Goal: Task Accomplishment & Management: Use online tool/utility

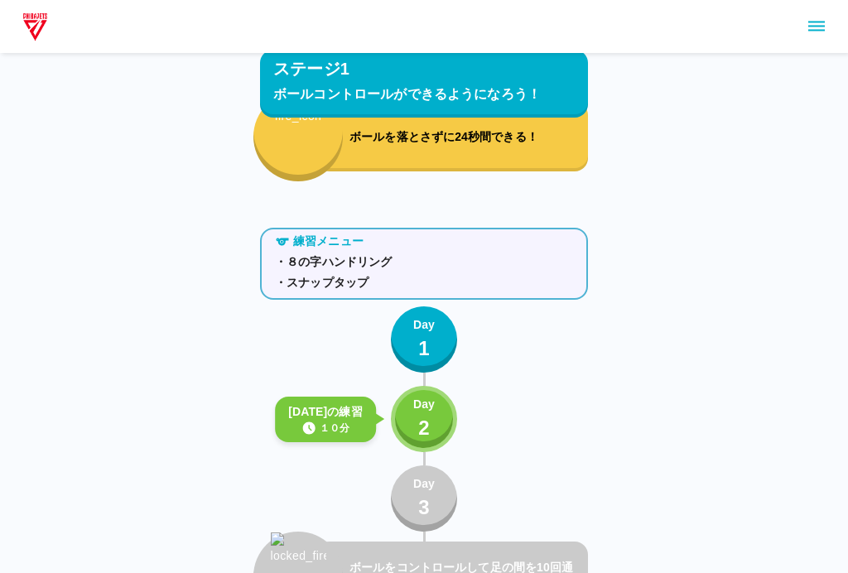
scroll to position [932, 0]
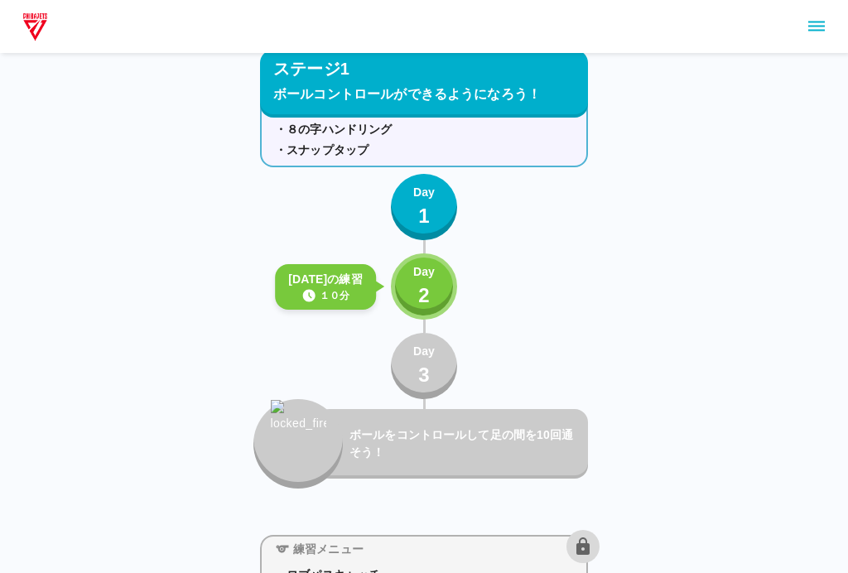
click at [437, 283] on button "Day 2" at bounding box center [424, 287] width 66 height 66
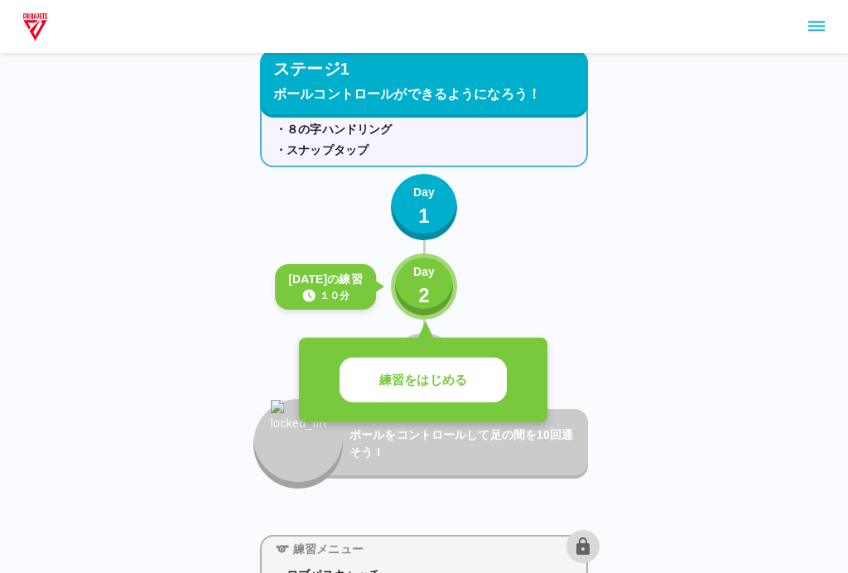
click at [451, 374] on p "練習をはじめる" at bounding box center [423, 380] width 88 height 19
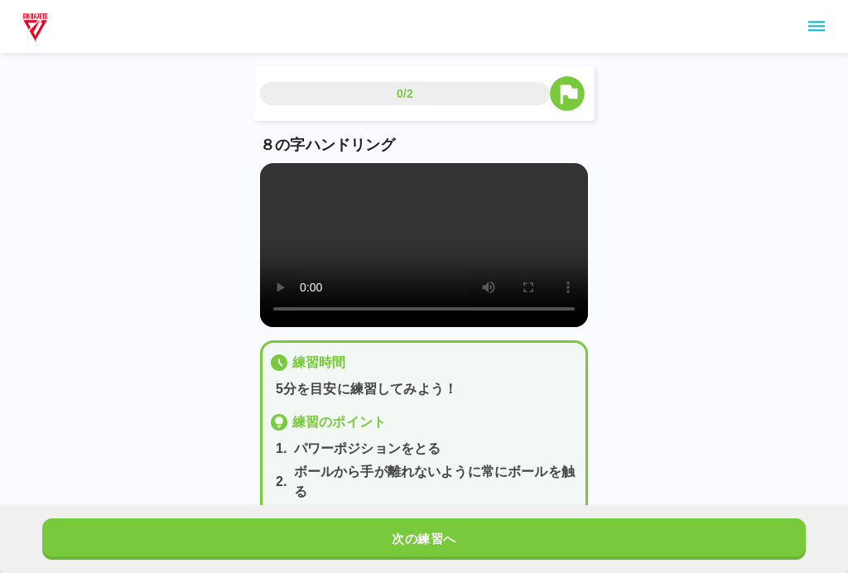
click at [422, 254] on video at bounding box center [424, 245] width 328 height 164
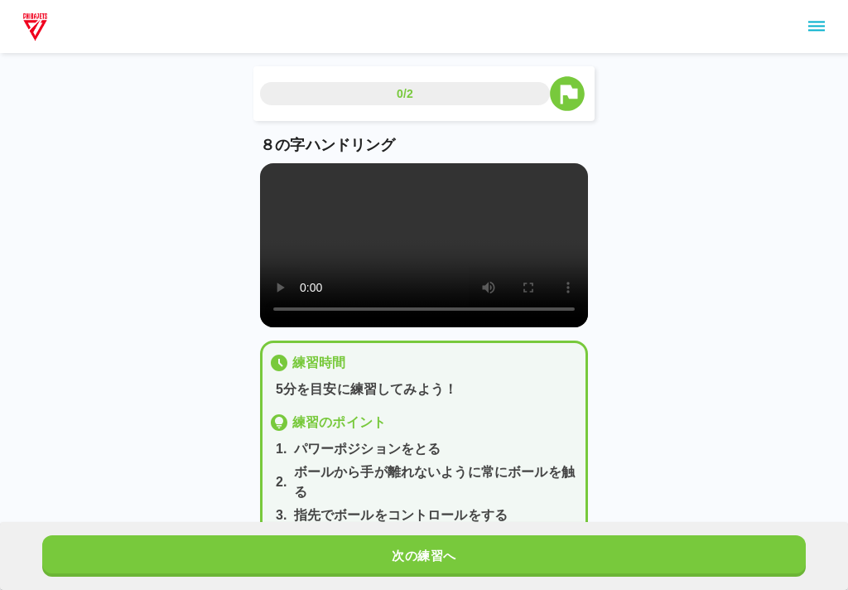
click at [276, 171] on video at bounding box center [424, 245] width 328 height 164
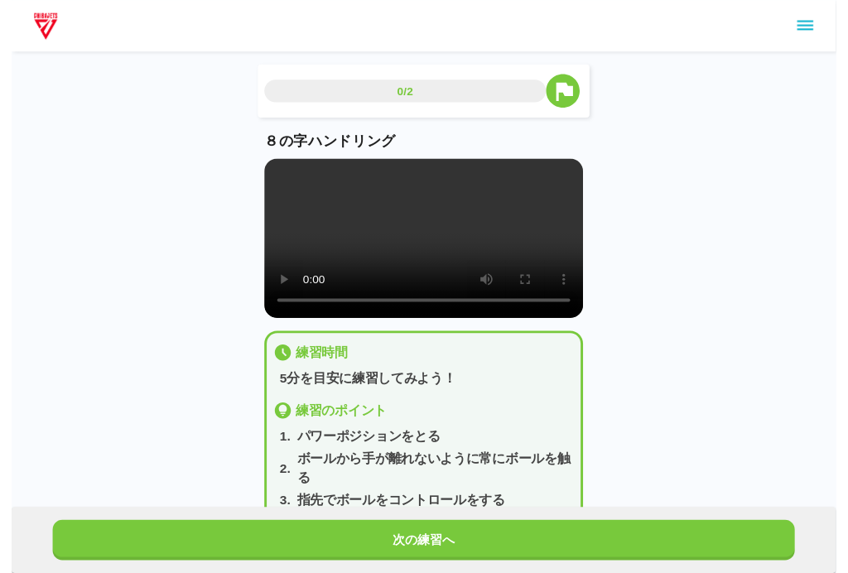
scroll to position [17, 0]
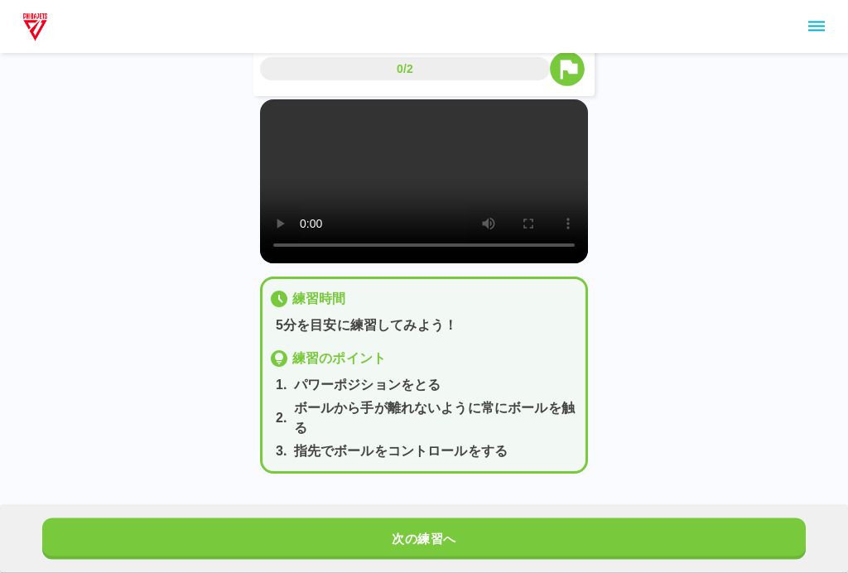
click at [457, 560] on button "次の練習へ" at bounding box center [424, 539] width 764 height 41
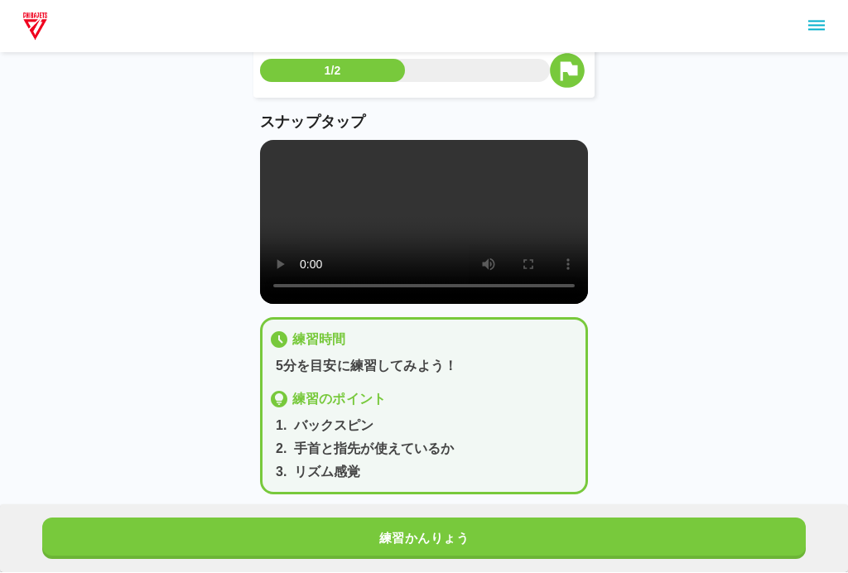
scroll to position [23, 0]
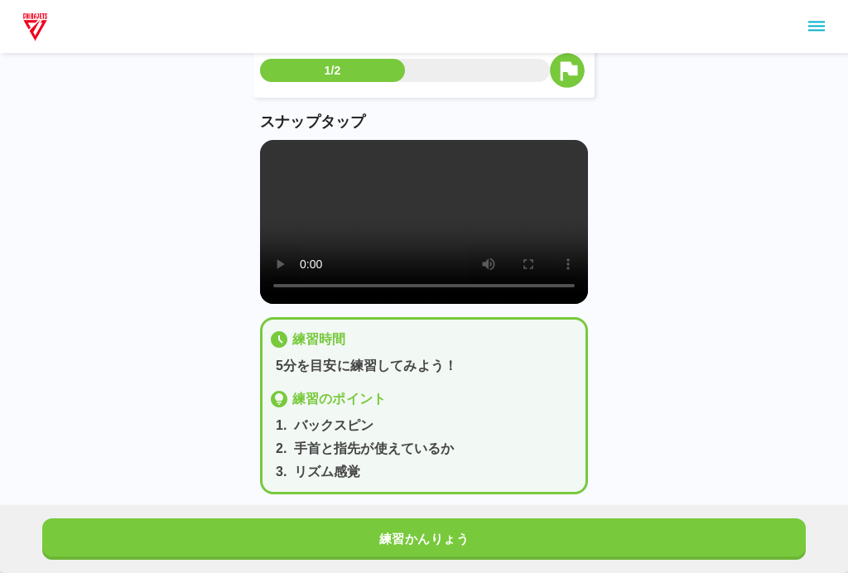
click at [426, 244] on video at bounding box center [424, 222] width 328 height 164
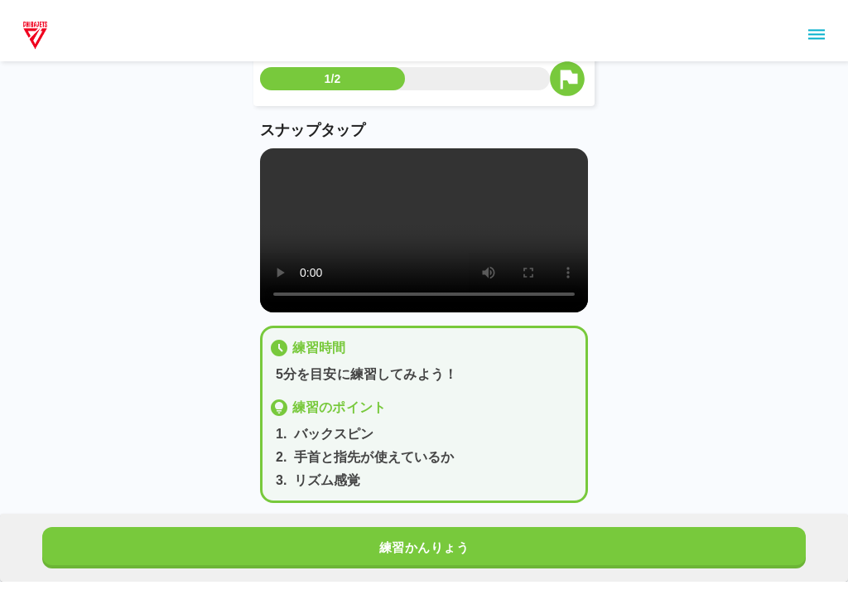
scroll to position [7, 0]
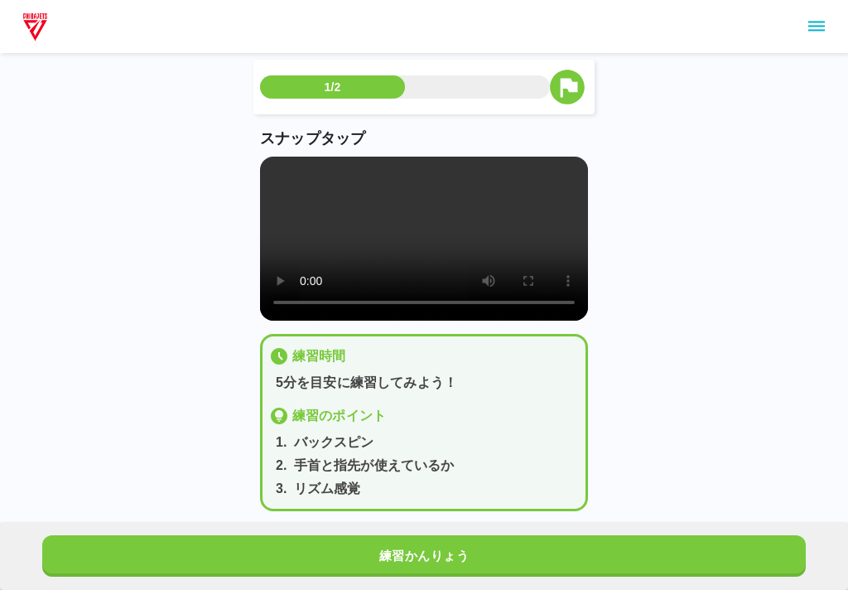
click at [273, 173] on video at bounding box center [424, 239] width 328 height 164
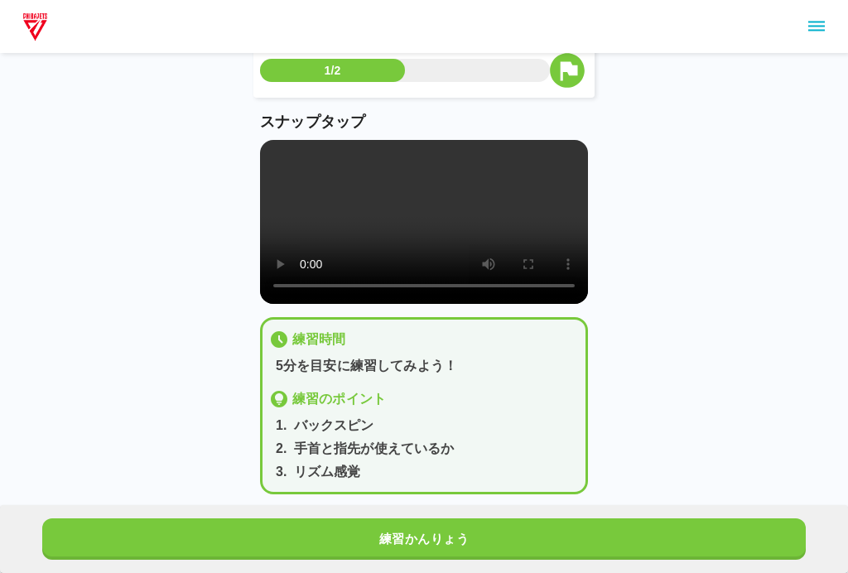
scroll to position [43, 0]
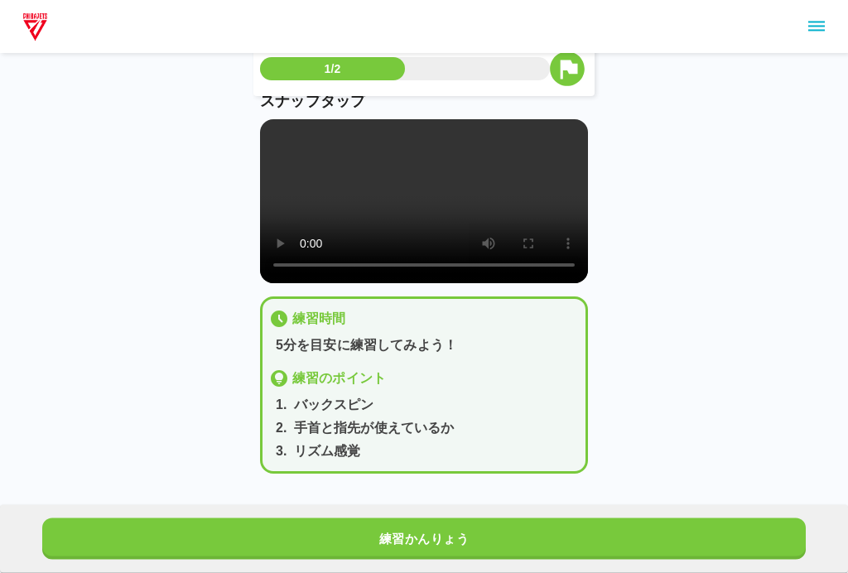
click at [490, 556] on button "練習かんりょう" at bounding box center [424, 539] width 764 height 41
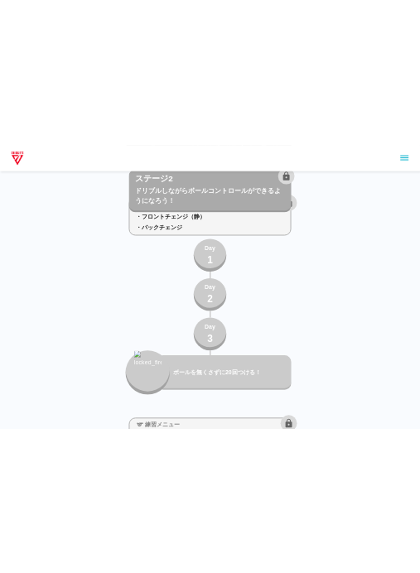
scroll to position [2777, 0]
